Goal: Transaction & Acquisition: Purchase product/service

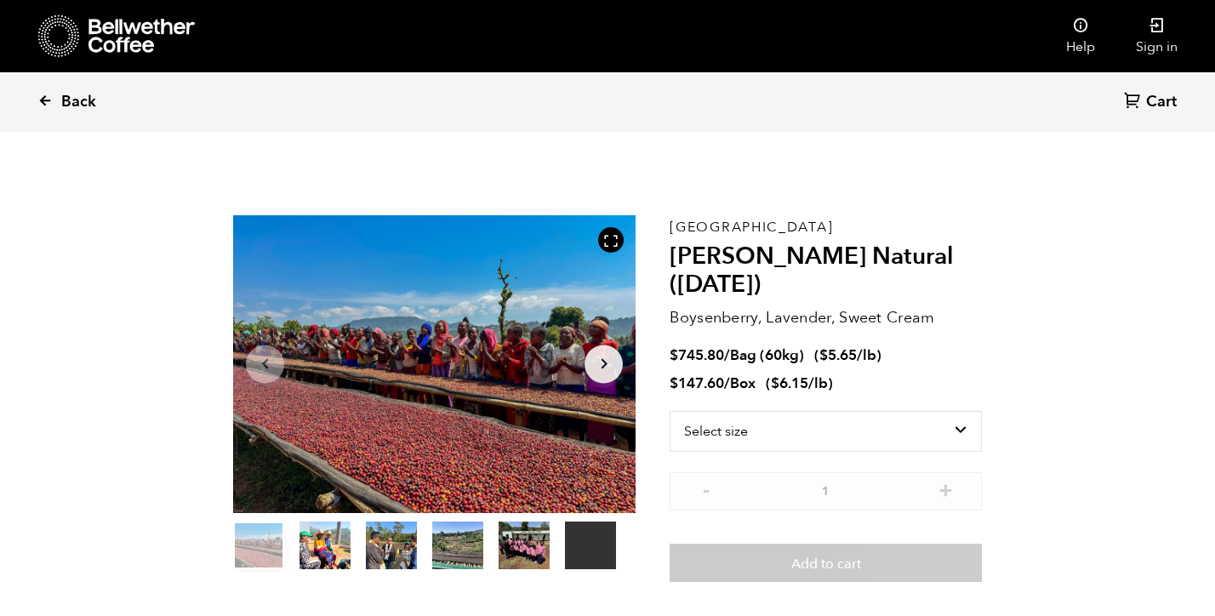
scroll to position [740, 728]
click at [61, 100] on span "Back" at bounding box center [78, 102] width 35 height 20
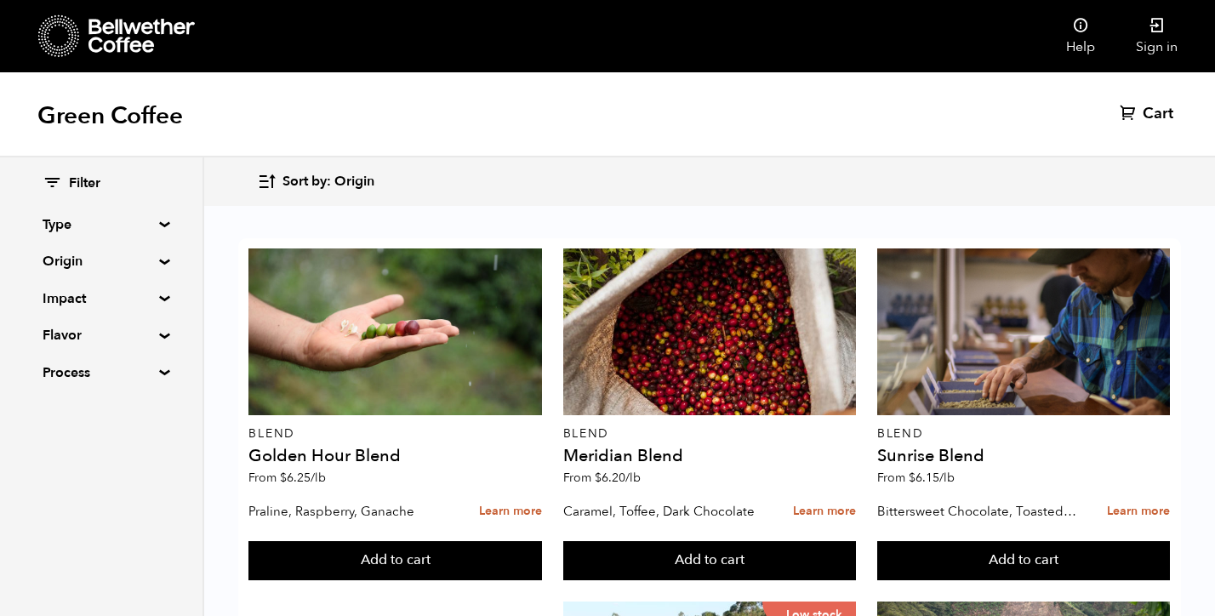
scroll to position [734, 0]
click at [99, 266] on summary "Origin" at bounding box center [101, 261] width 117 height 20
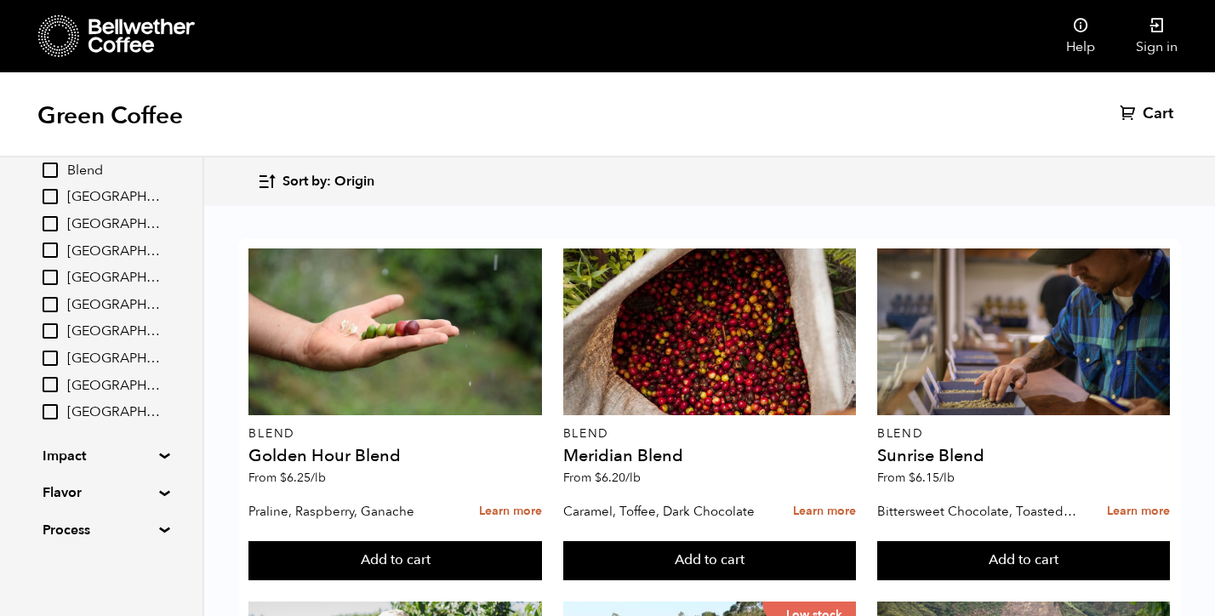
scroll to position [123, 0]
click at [78, 452] on summary "Impact" at bounding box center [101, 457] width 117 height 20
click at [55, 513] on input "Organic" at bounding box center [50, 516] width 15 height 15
checkbox input "true"
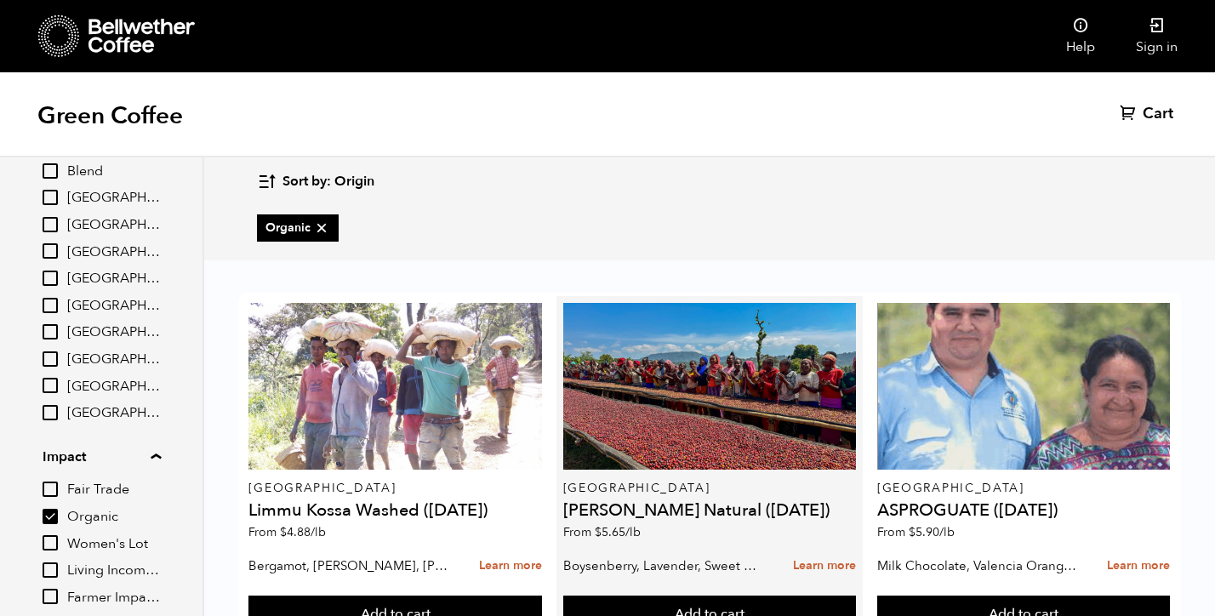
scroll to position [425, 0]
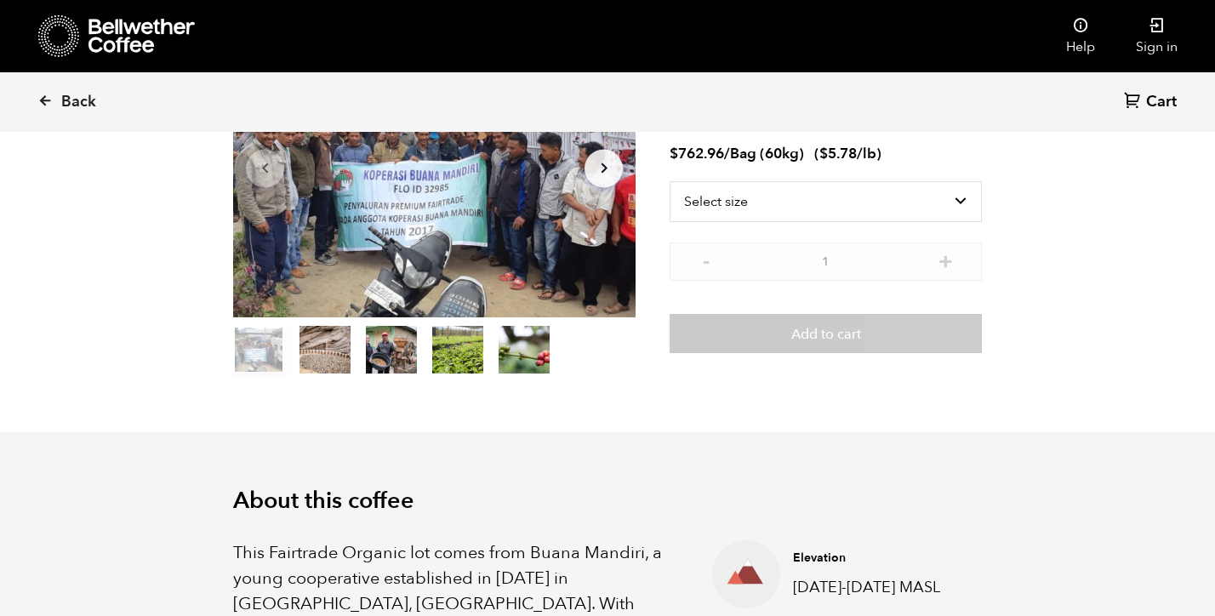
scroll to position [197, 0]
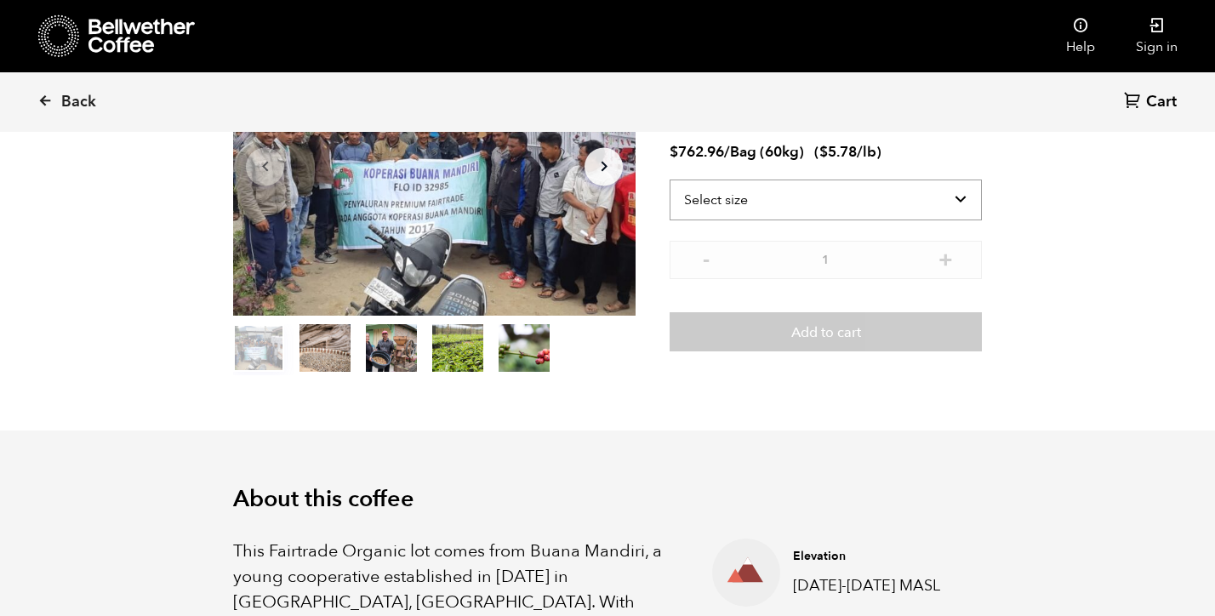
click at [895, 197] on select "Select size Bag (60kg) (132 lbs)" at bounding box center [826, 200] width 312 height 41
select select "bag-3"
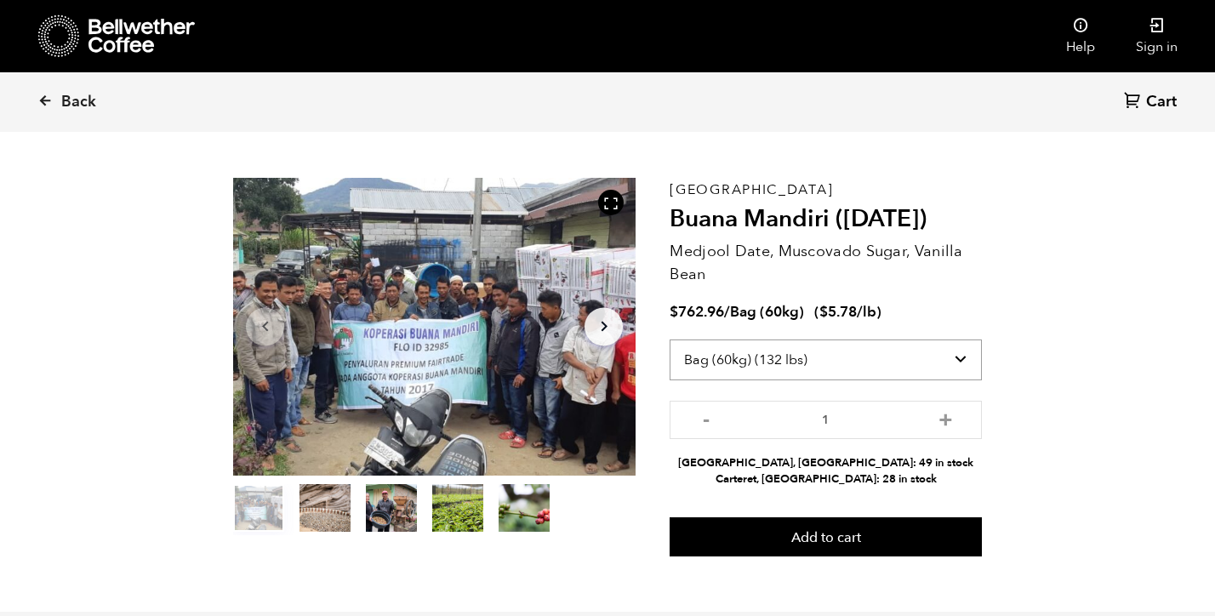
scroll to position [37, 0]
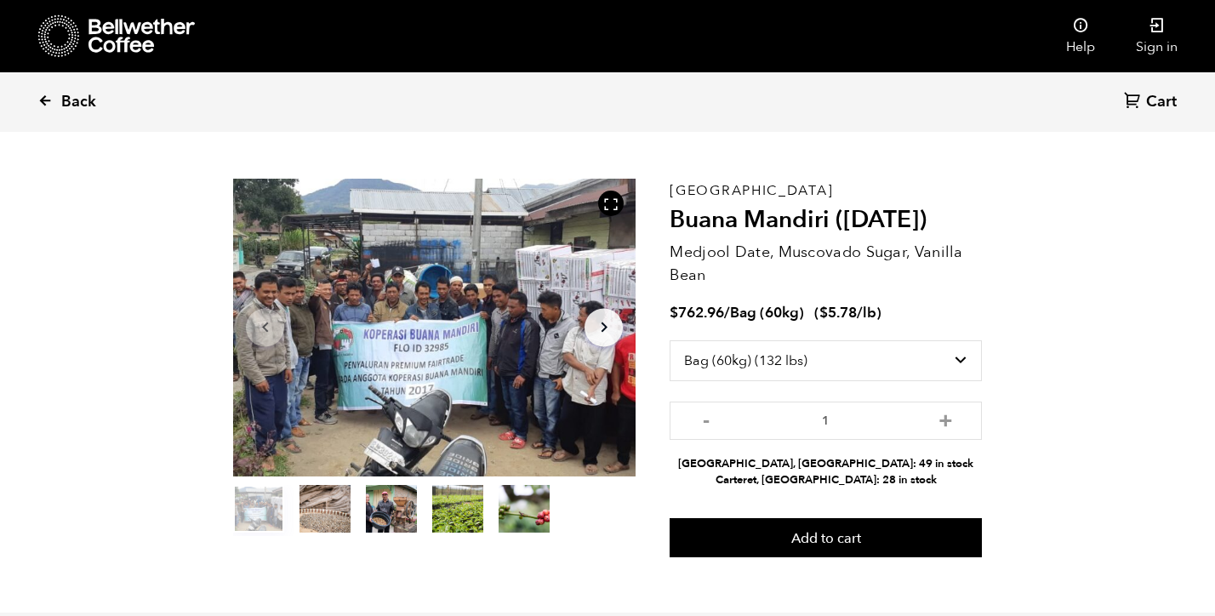
click at [73, 103] on span "Back" at bounding box center [78, 102] width 35 height 20
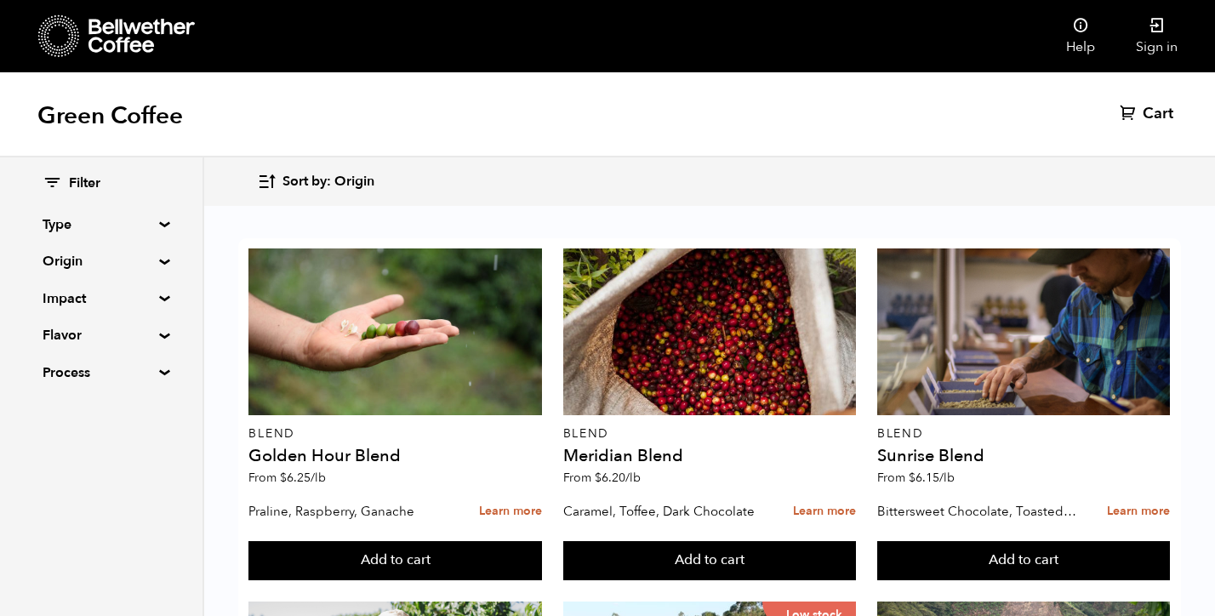
scroll to position [1091, 0]
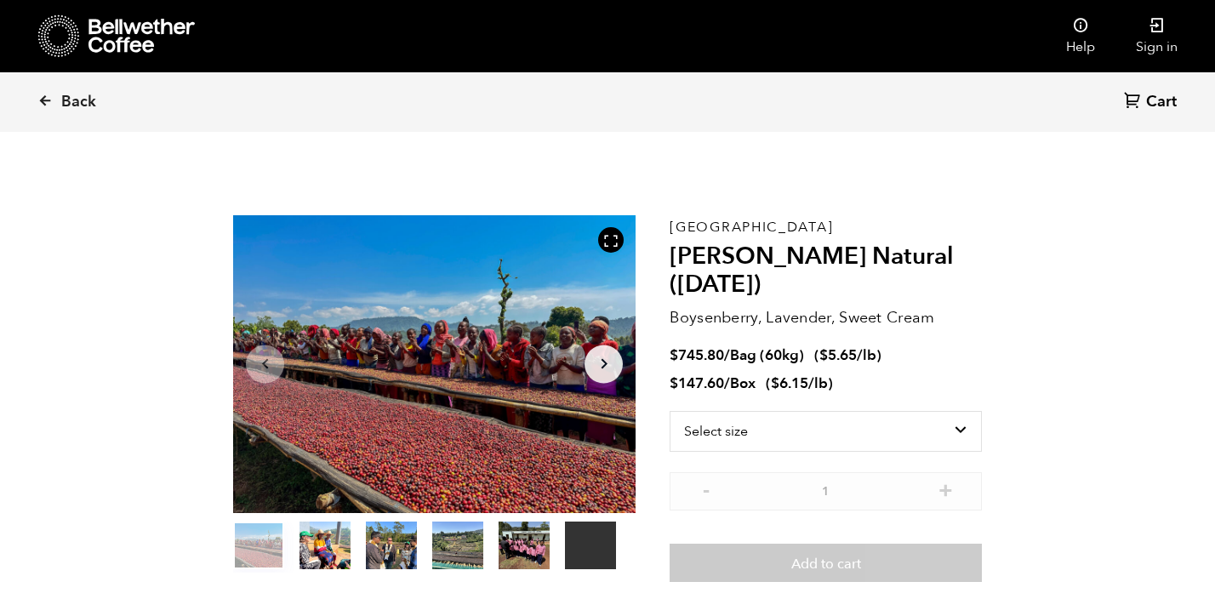
scroll to position [740, 728]
click at [895, 418] on select "Select size Bag (60kg) (132 lbs) Box (24 lbs)" at bounding box center [826, 431] width 312 height 41
click at [889, 433] on select "Select size Bag (60kg) (132 lbs) Box (24 lbs)" at bounding box center [826, 431] width 312 height 41
select select "bag-3"
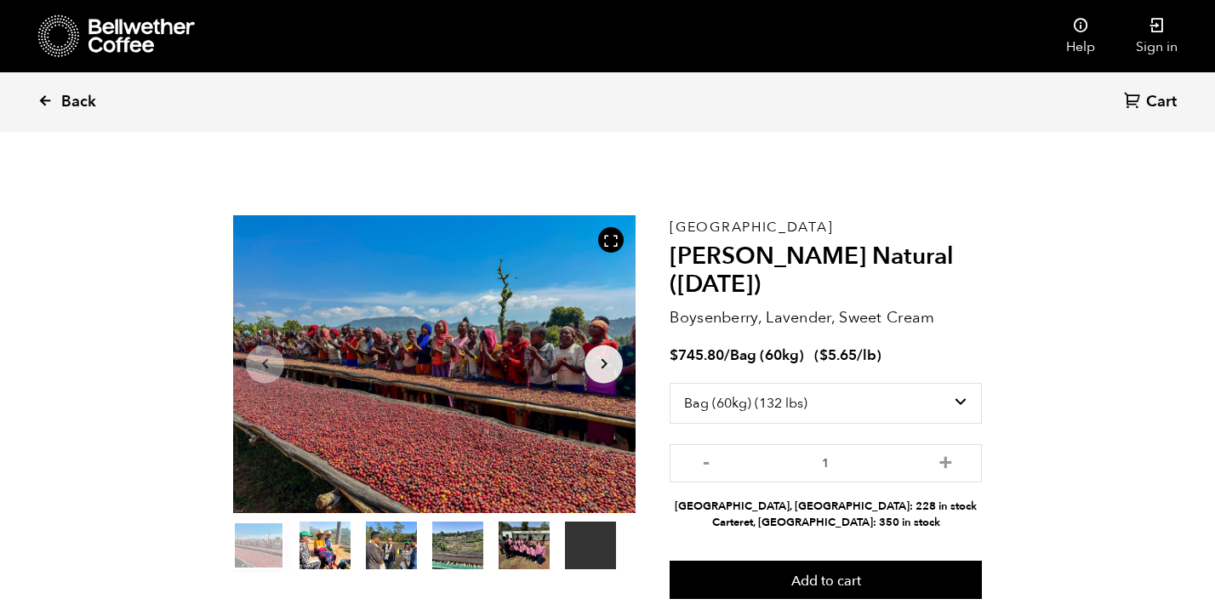
click at [84, 100] on span "Back" at bounding box center [78, 102] width 35 height 20
